Goal: Task Accomplishment & Management: Complete application form

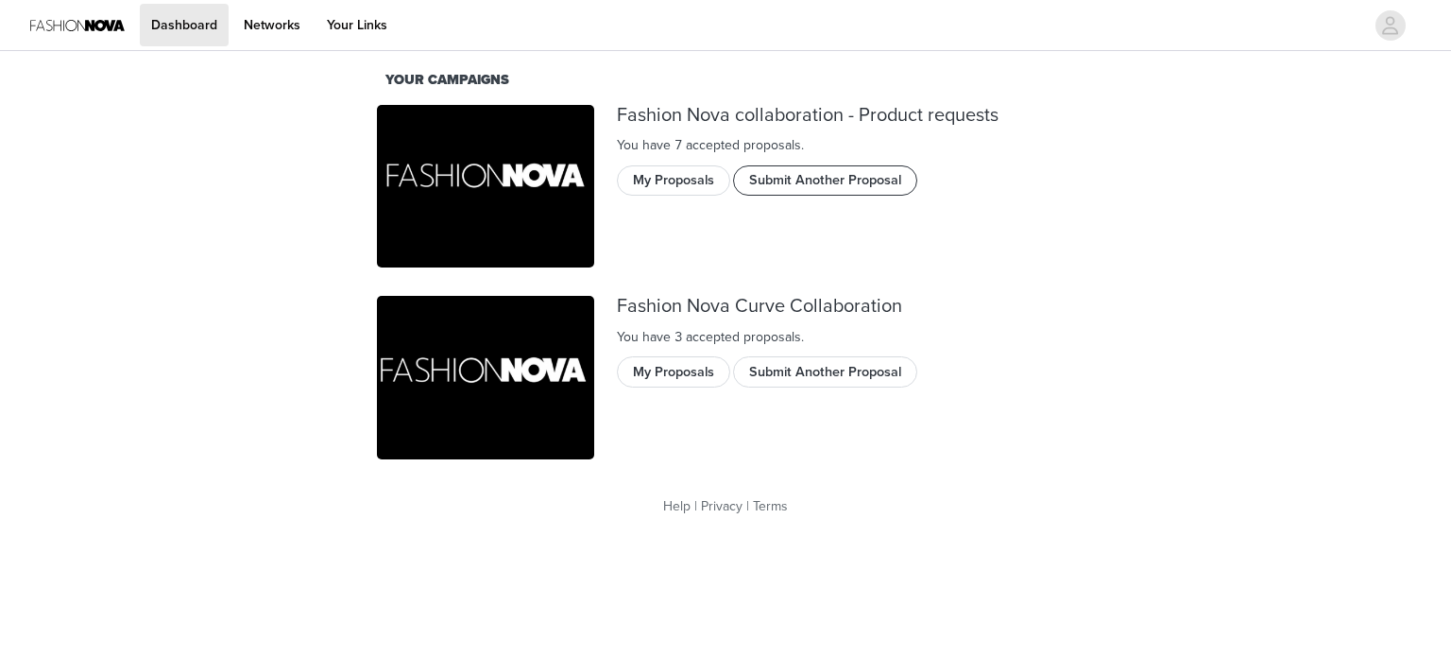
click at [770, 171] on button "Submit Another Proposal" at bounding box center [825, 180] width 184 height 30
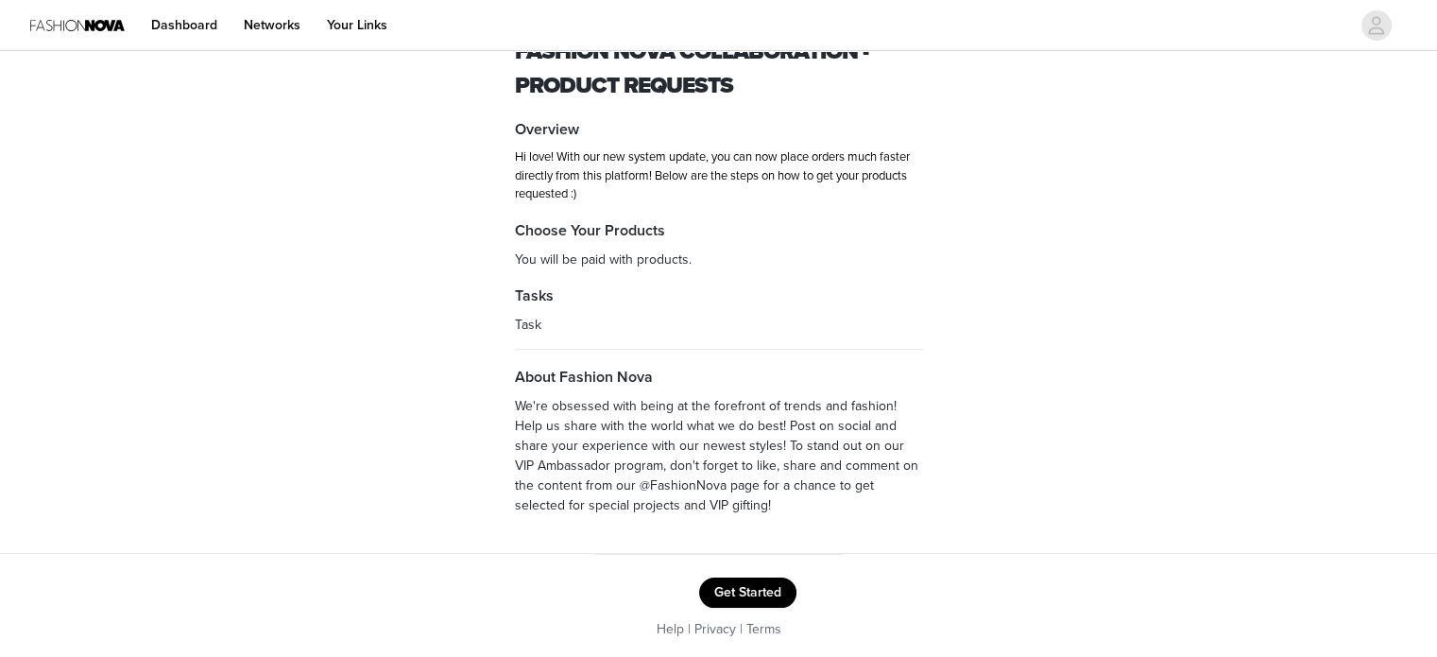
scroll to position [68, 0]
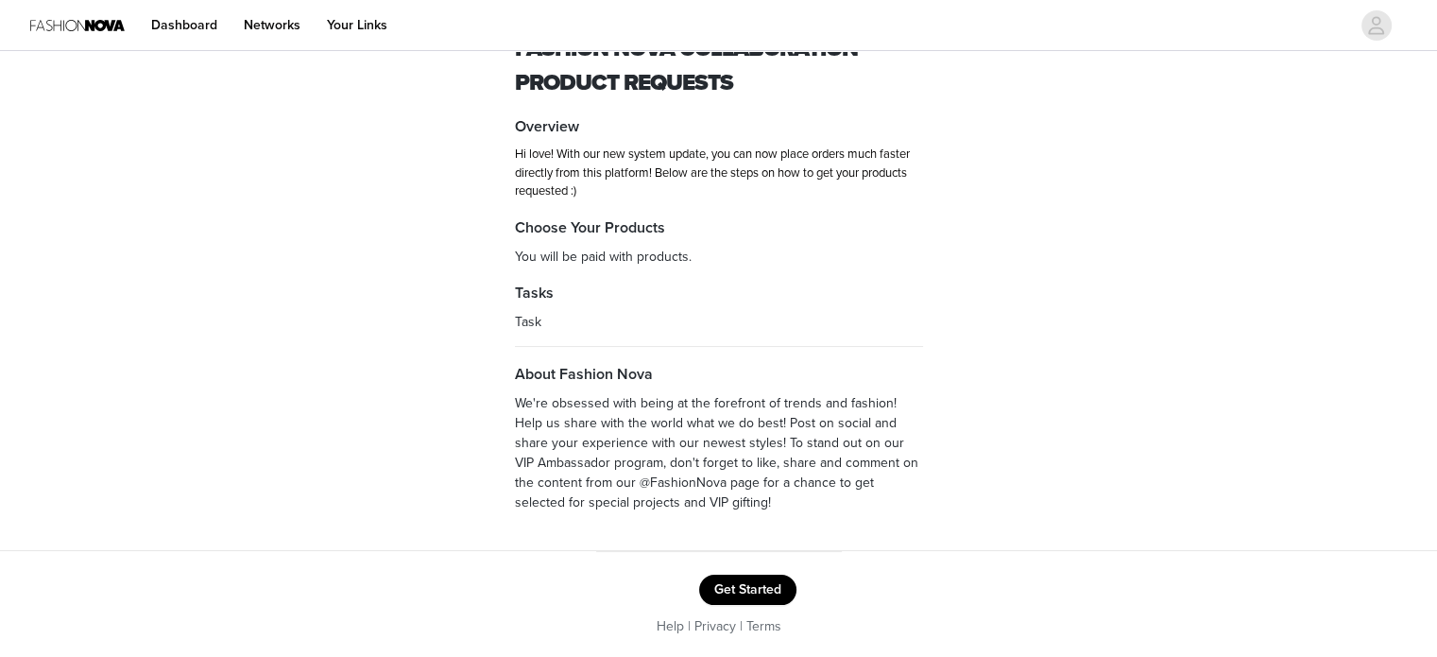
click at [720, 584] on button "Get Started" at bounding box center [747, 589] width 97 height 30
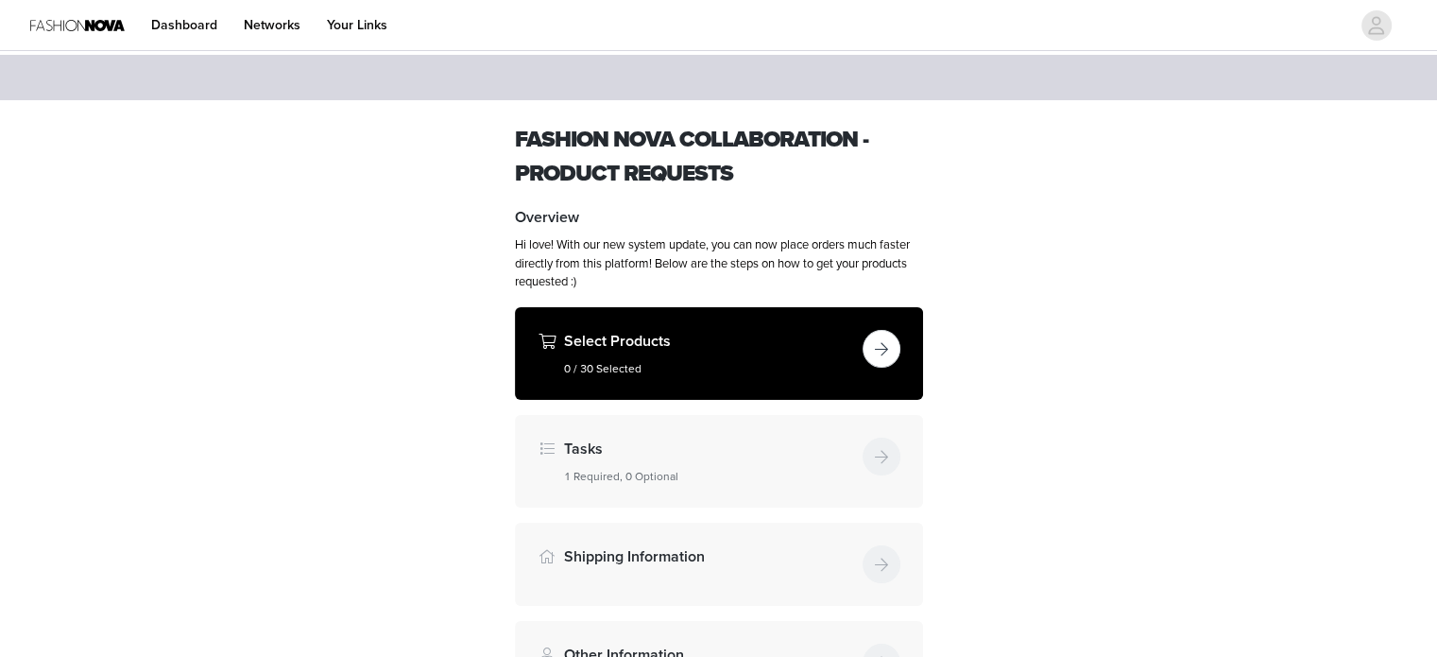
click at [826, 369] on h5 "0 / 30 Selected" at bounding box center [709, 368] width 291 height 17
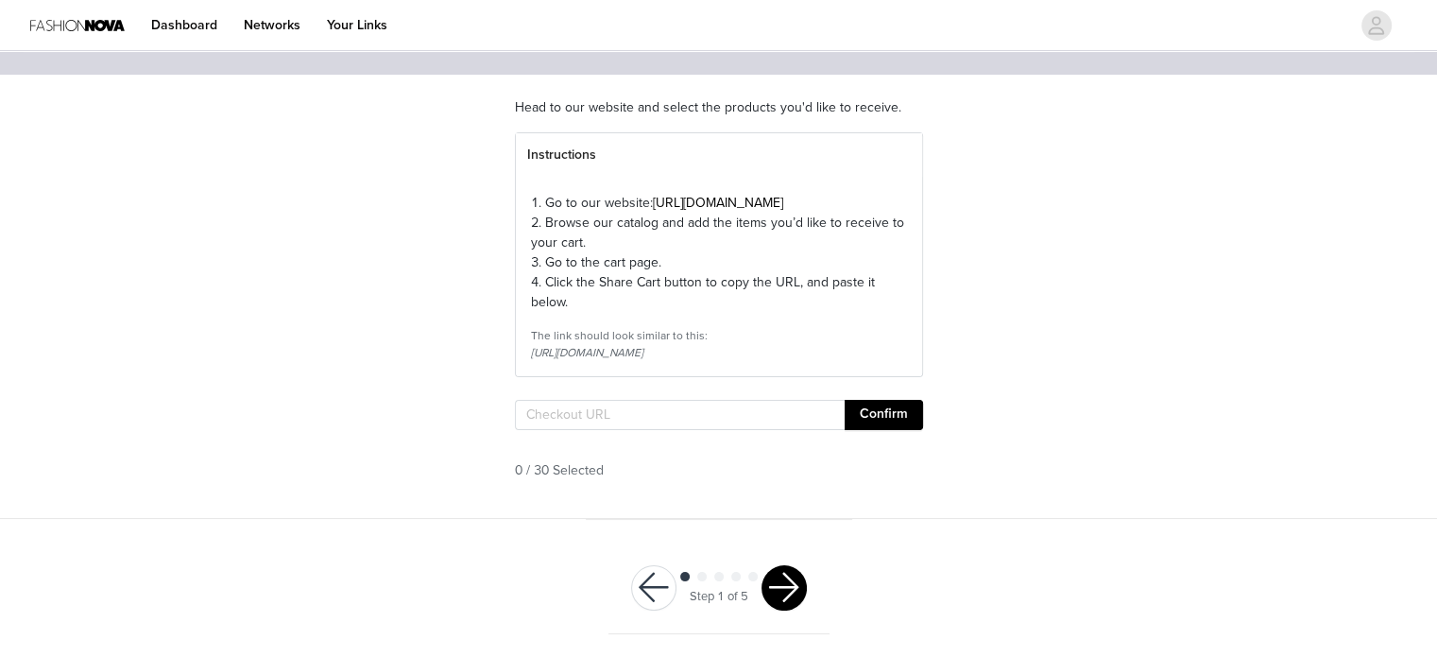
scroll to position [159, 0]
click at [744, 410] on input "text" at bounding box center [680, 415] width 330 height 30
paste input "[URL][DOMAIN_NAME]"
type input "[URL][DOMAIN_NAME]"
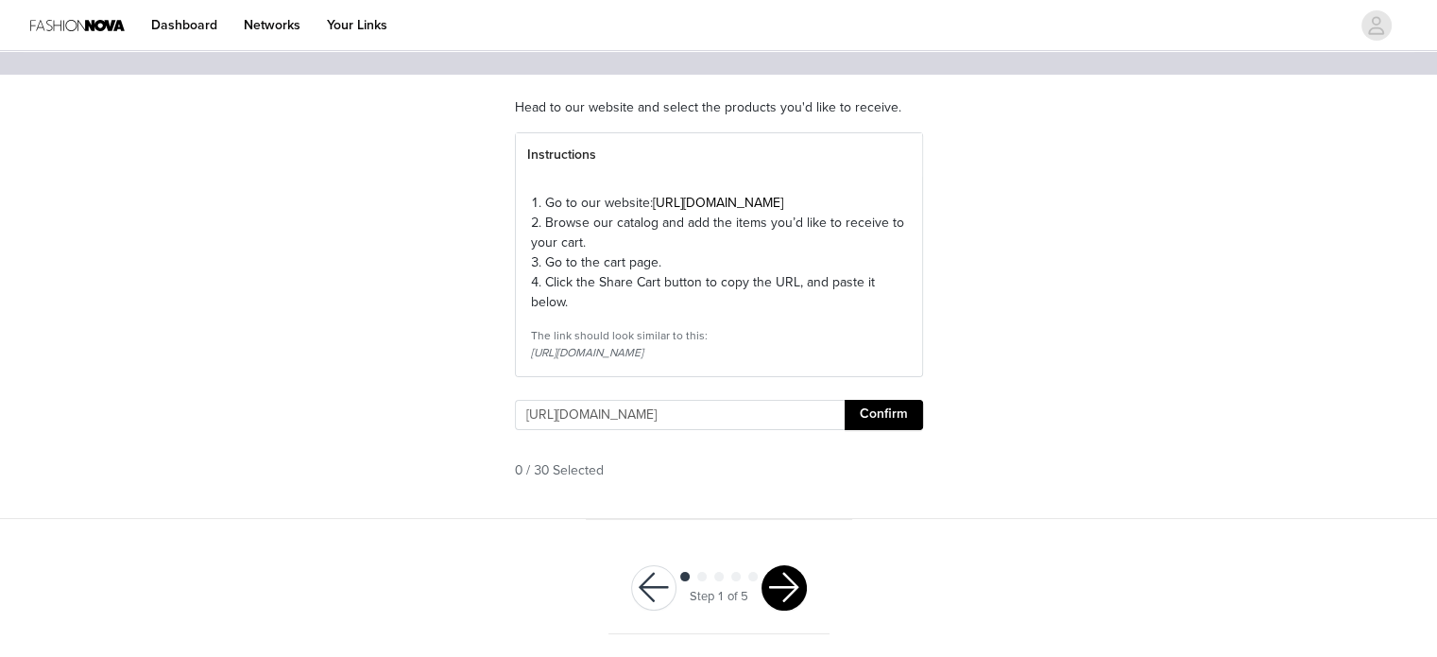
scroll to position [0, 0]
click at [899, 419] on button "Confirm" at bounding box center [883, 415] width 78 height 30
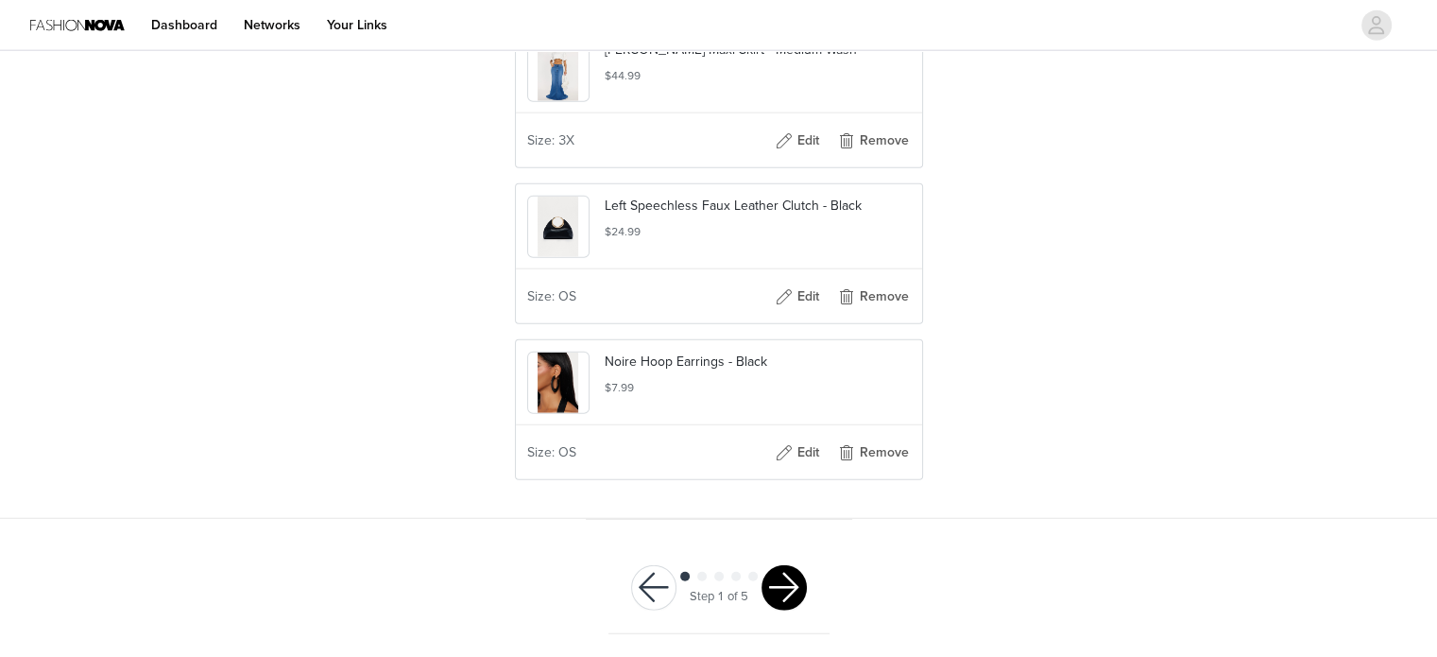
scroll to position [4833, 0]
click at [804, 574] on div at bounding box center [783, 587] width 45 height 45
click at [792, 581] on button "button" at bounding box center [783, 587] width 45 height 45
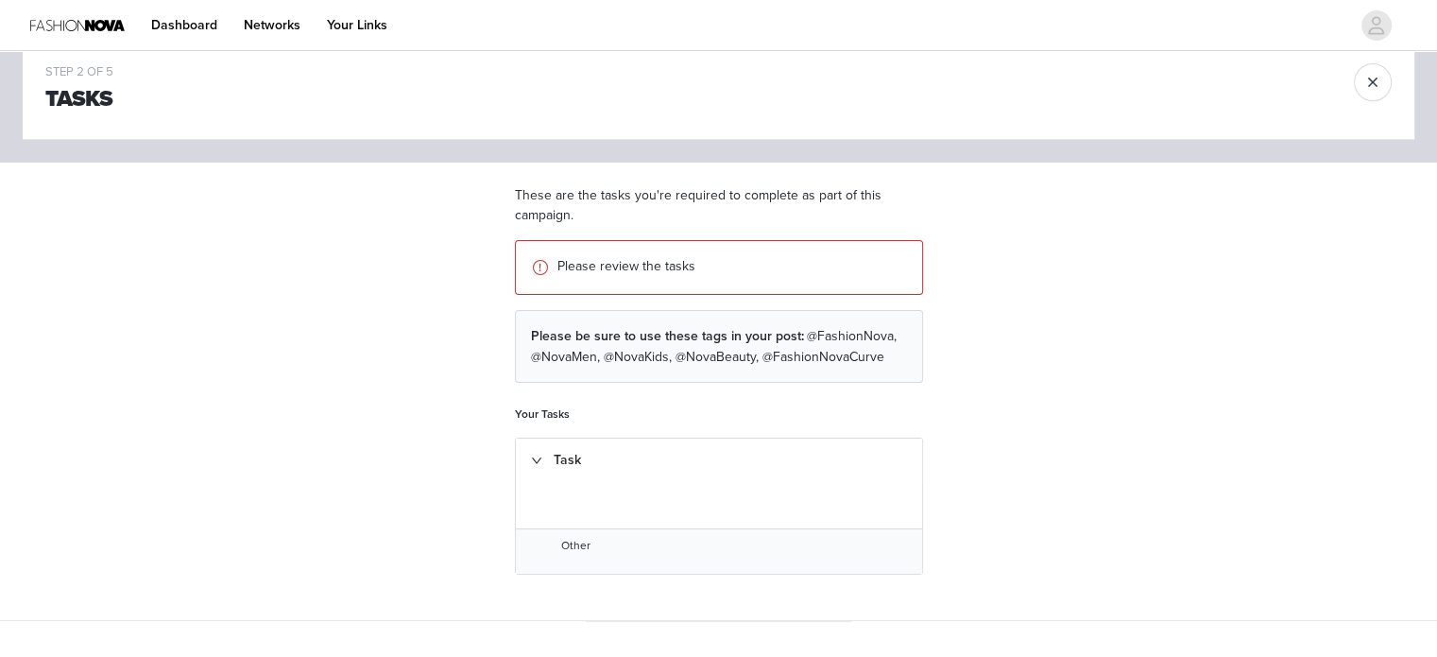
scroll to position [133, 0]
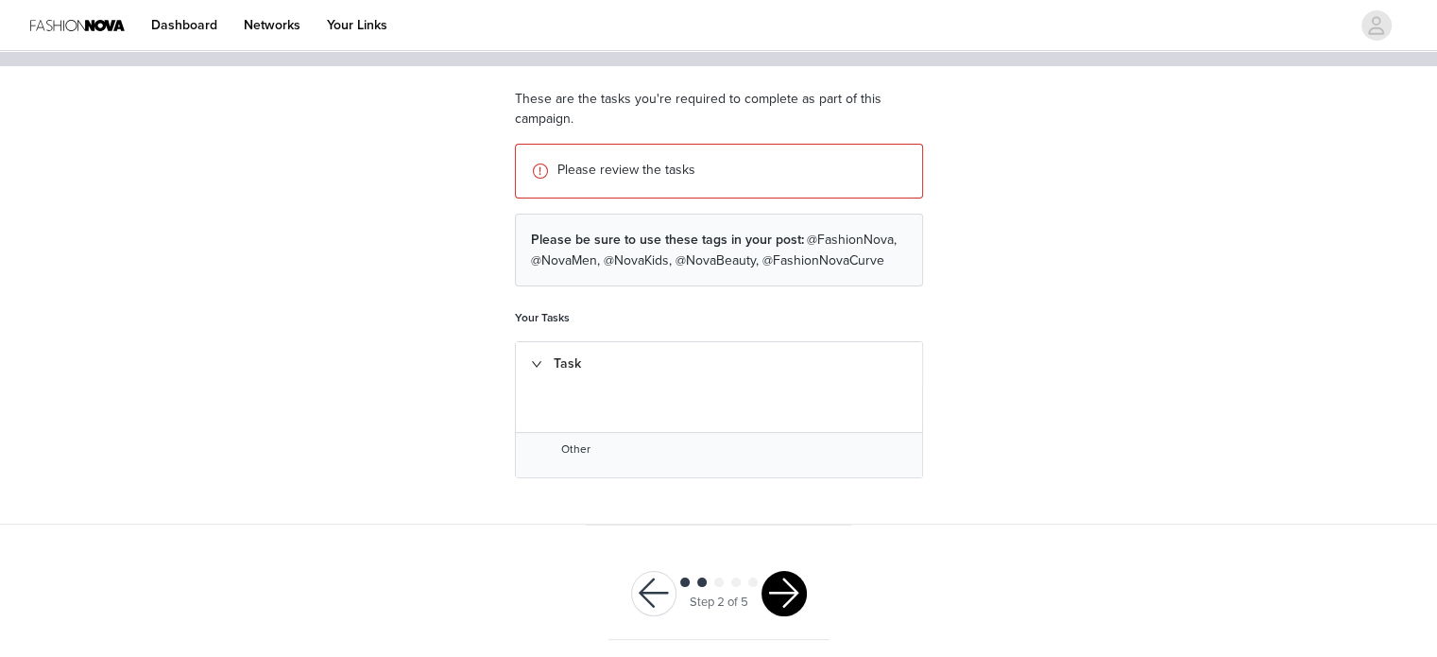
click at [782, 629] on div "Step 2 of 5" at bounding box center [718, 594] width 221 height 92
click at [780, 564] on div "Step 2 of 5" at bounding box center [718, 594] width 221 height 92
click at [779, 578] on button "button" at bounding box center [783, 593] width 45 height 45
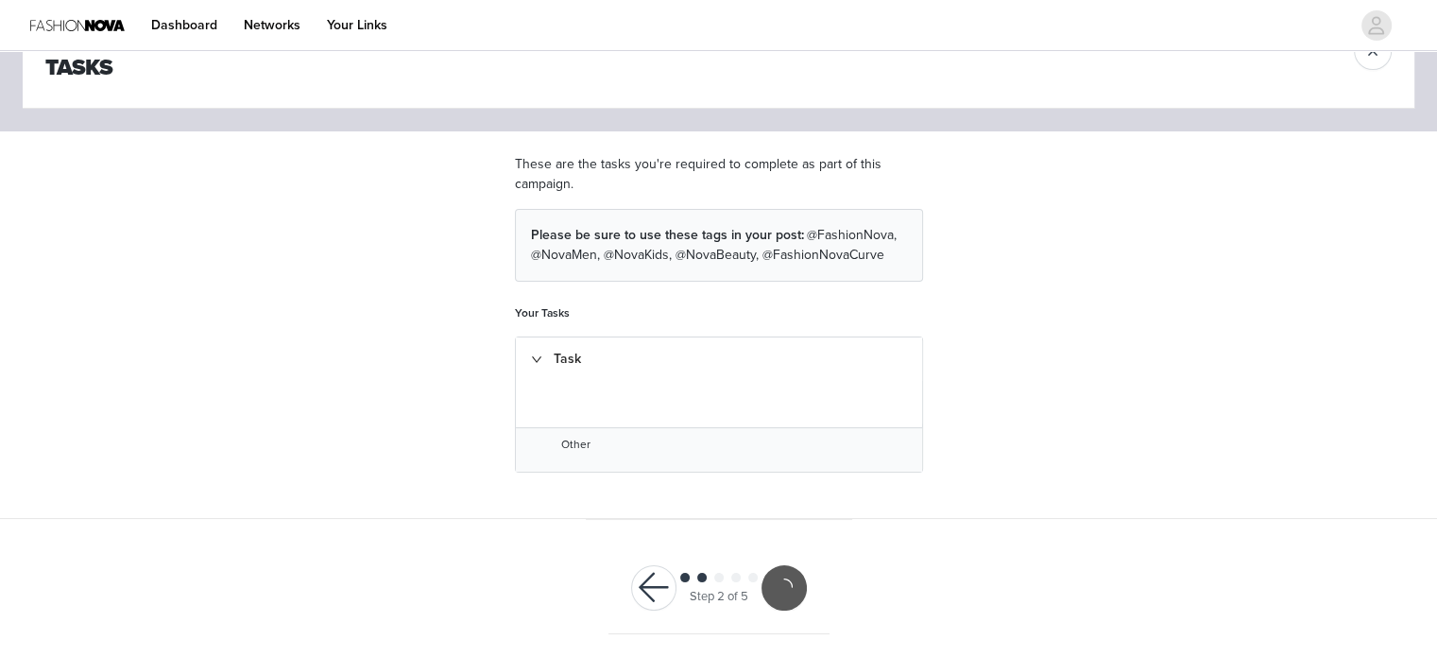
scroll to position [64, 0]
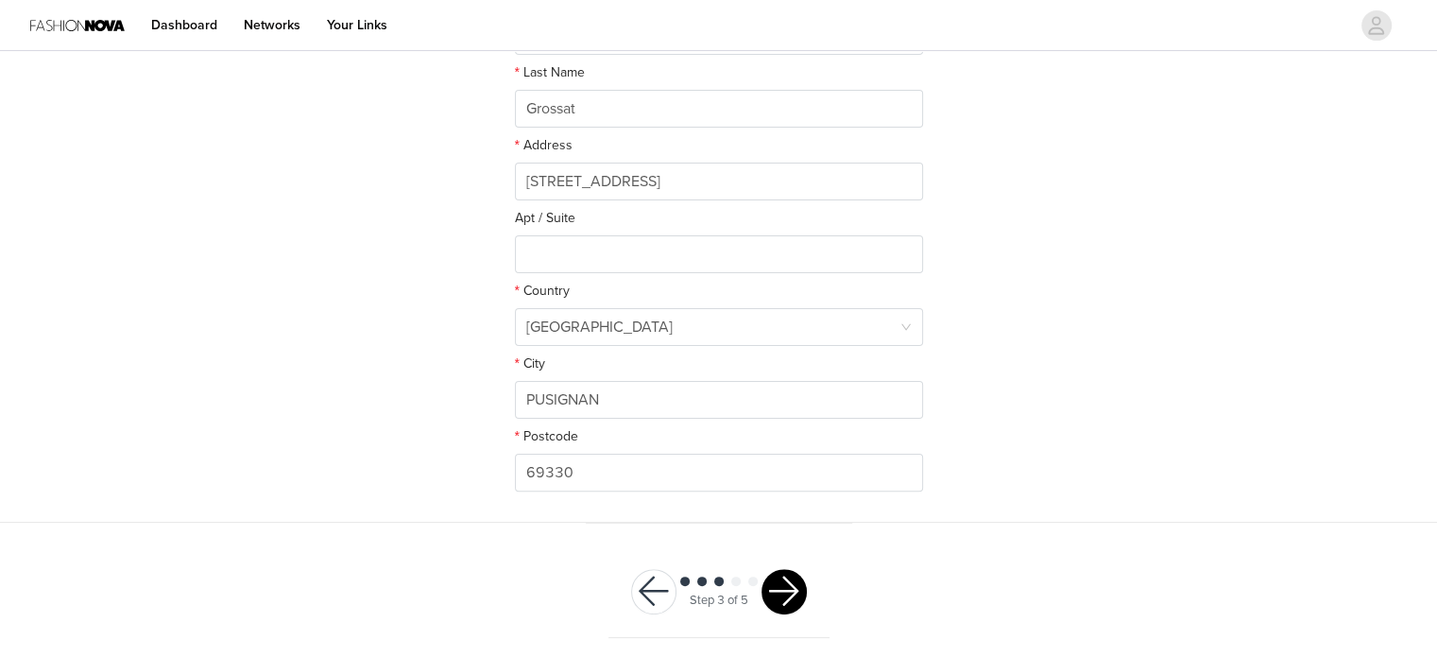
scroll to position [438, 0]
click at [790, 578] on button "button" at bounding box center [783, 590] width 45 height 45
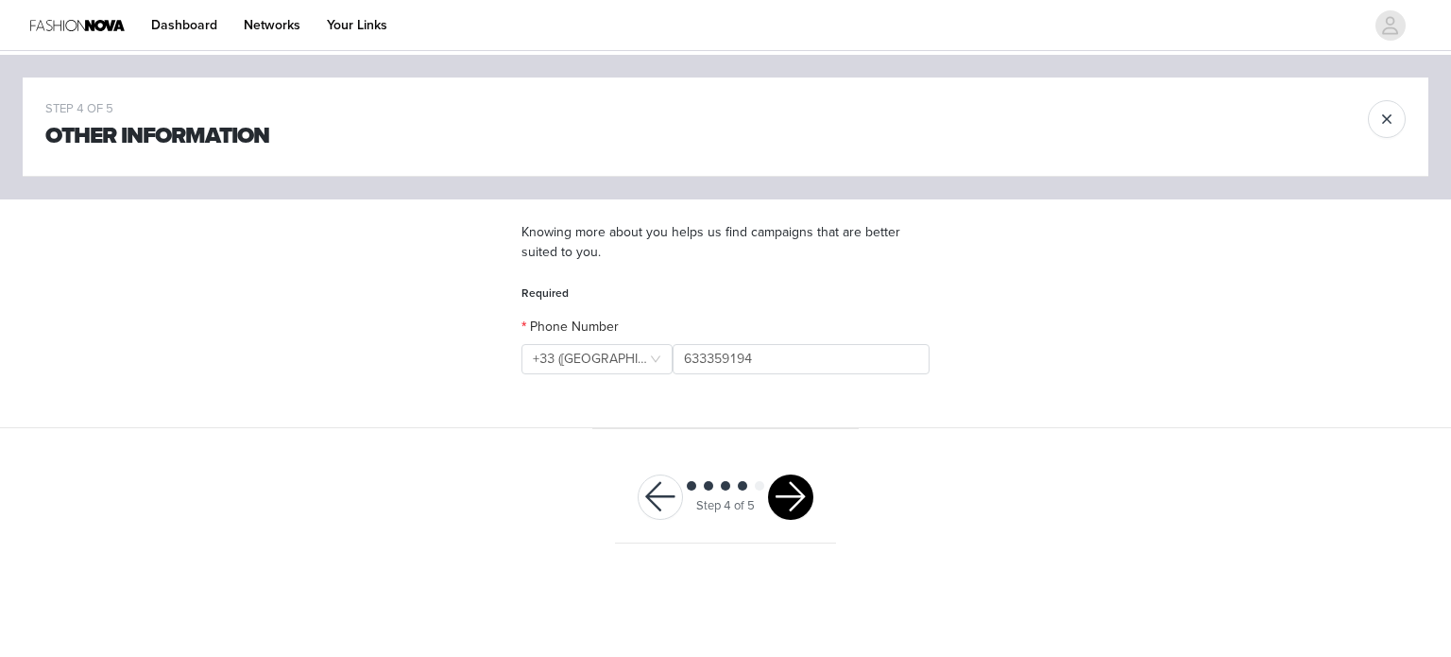
click at [793, 502] on button "button" at bounding box center [790, 496] width 45 height 45
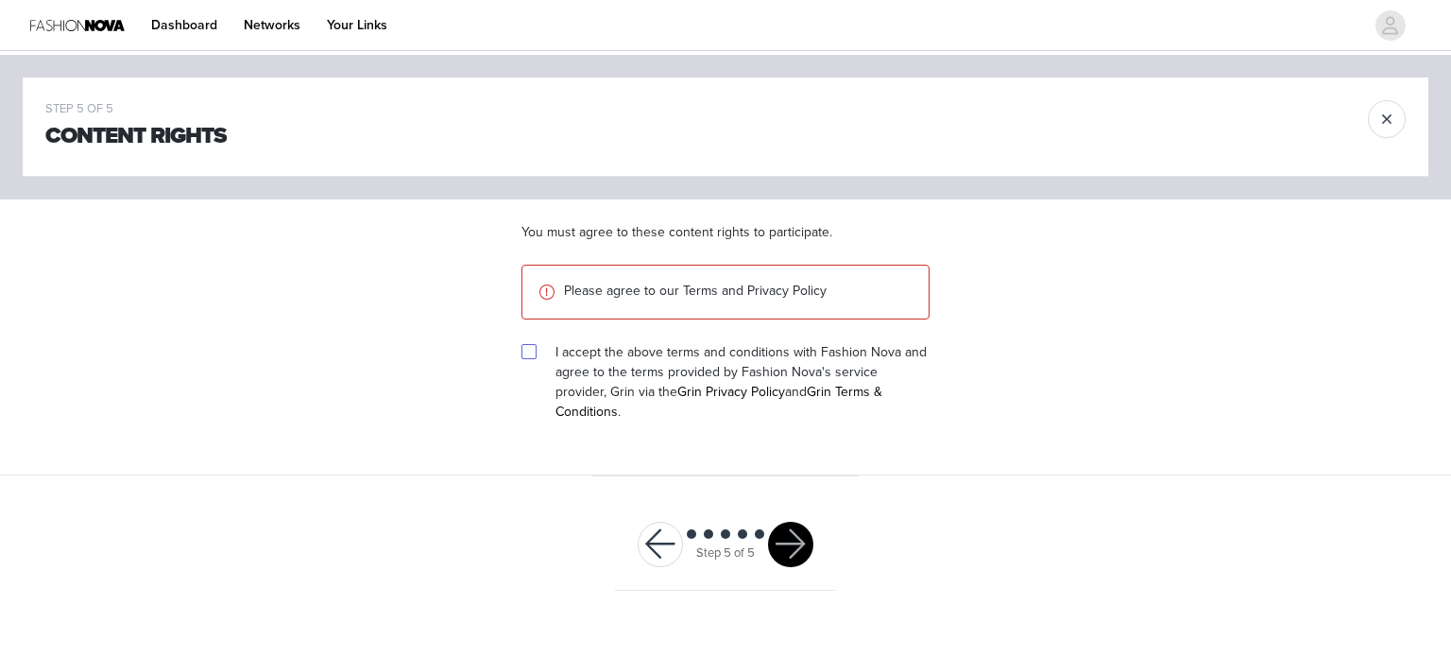
click at [525, 354] on input "checkbox" at bounding box center [527, 350] width 13 height 13
checkbox input "true"
click at [801, 526] on button "button" at bounding box center [790, 543] width 45 height 45
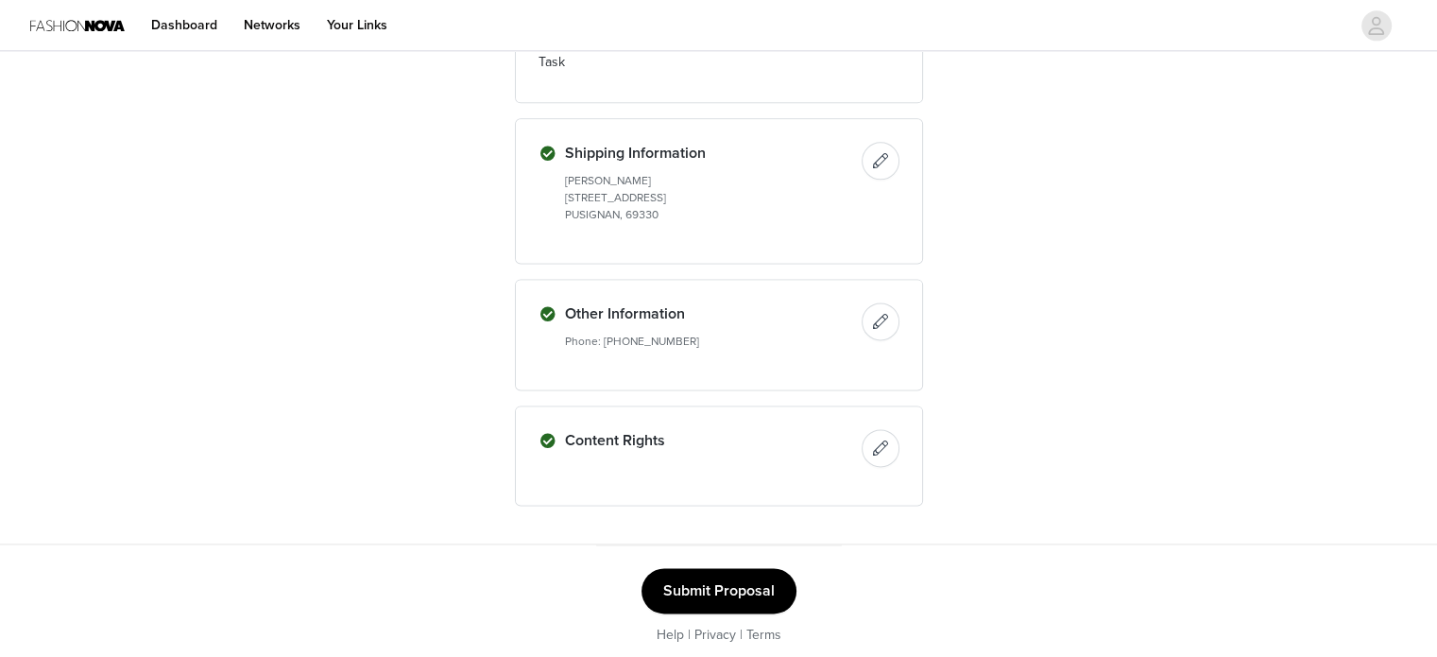
scroll to position [2516, 0]
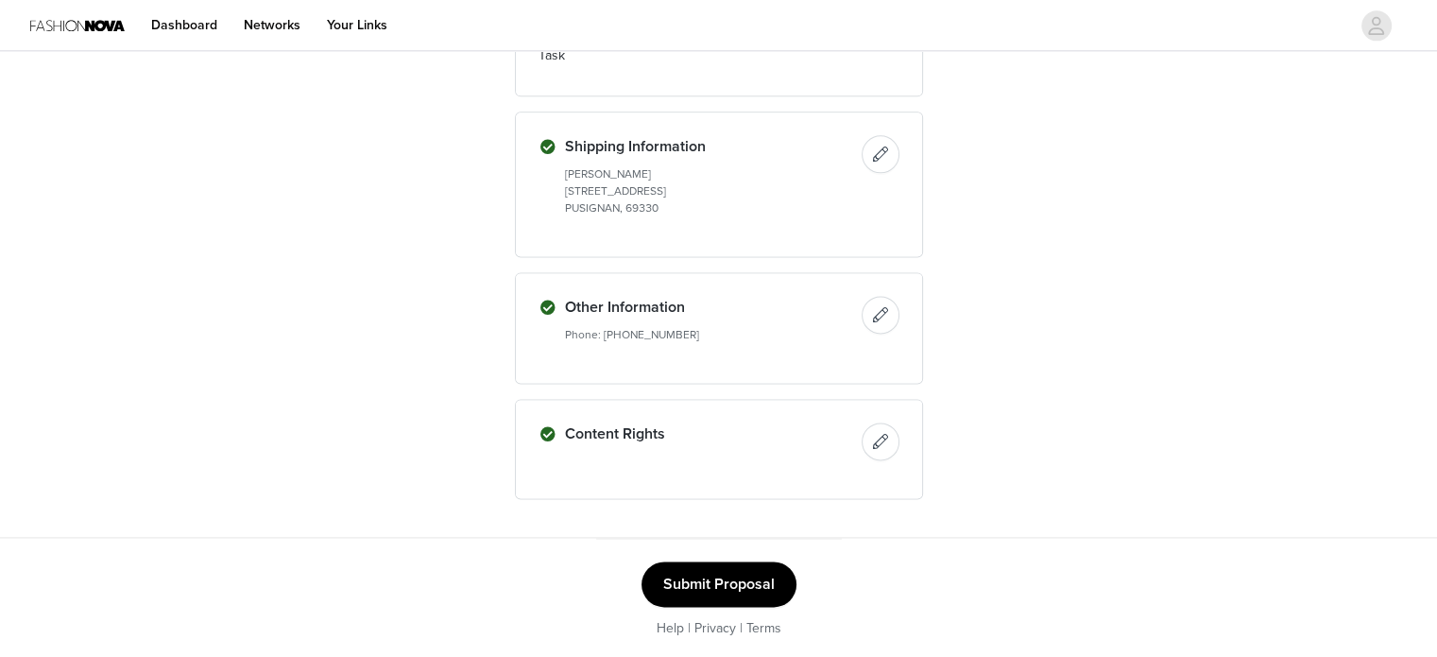
click at [755, 572] on button "Submit Proposal" at bounding box center [718, 583] width 155 height 45
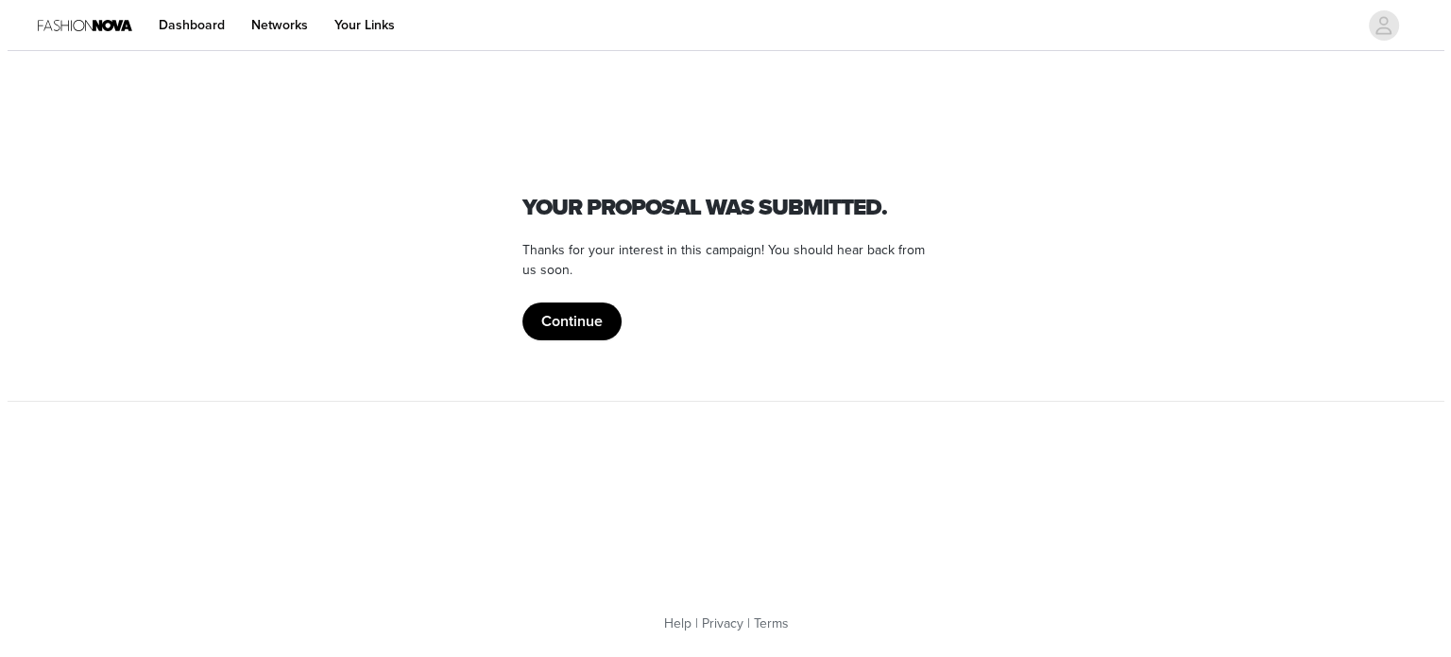
scroll to position [0, 0]
click at [574, 326] on button "Continue" at bounding box center [570, 321] width 99 height 38
